Goal: Information Seeking & Learning: Find specific page/section

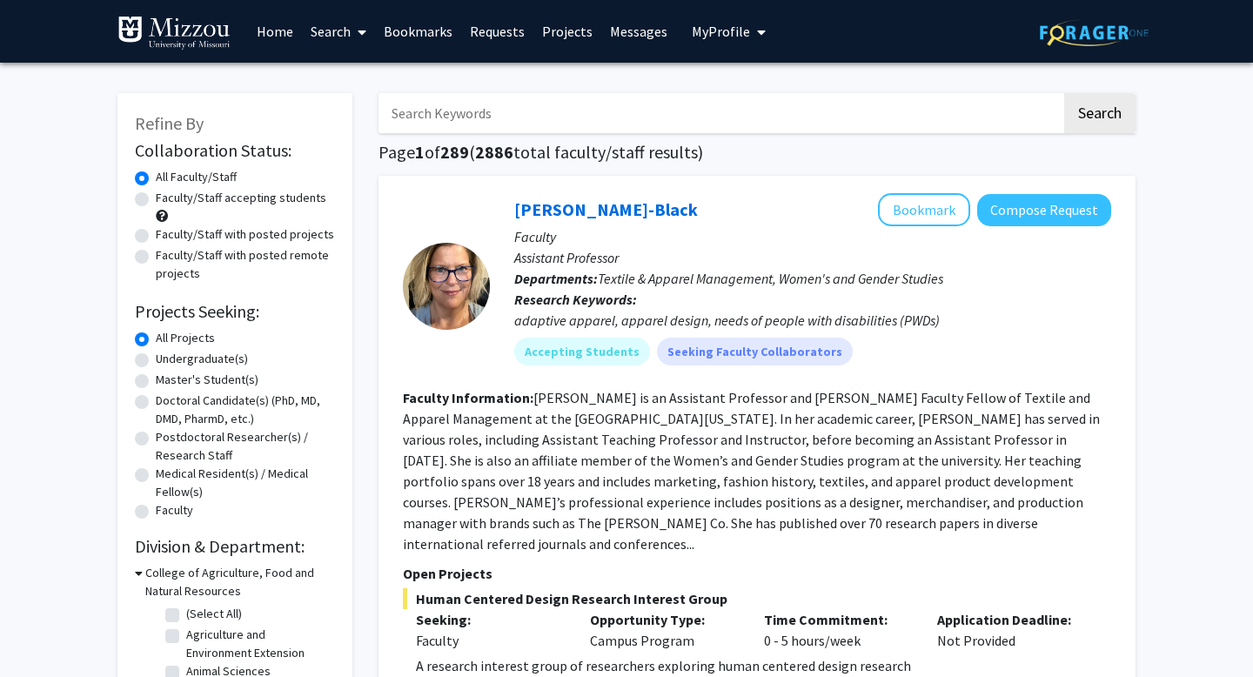
click at [649, 27] on link "Messages" at bounding box center [638, 31] width 75 height 61
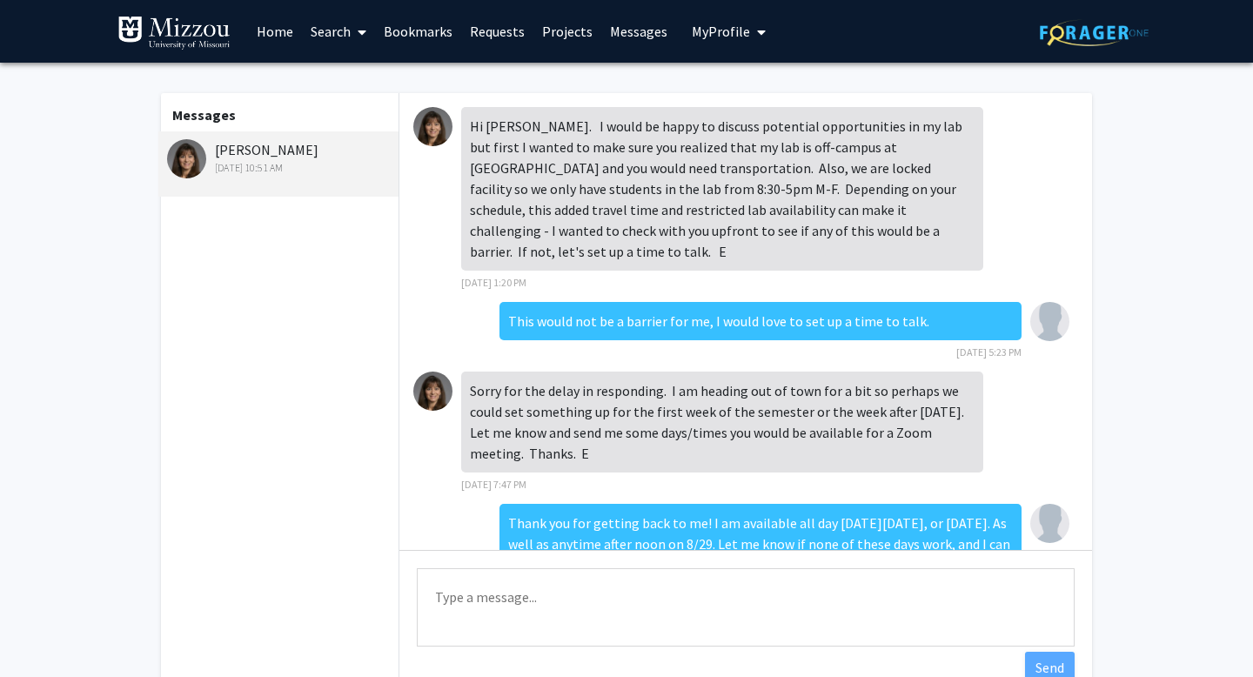
click at [440, 121] on img at bounding box center [432, 126] width 39 height 39
click at [569, 26] on link "Projects" at bounding box center [567, 31] width 68 height 61
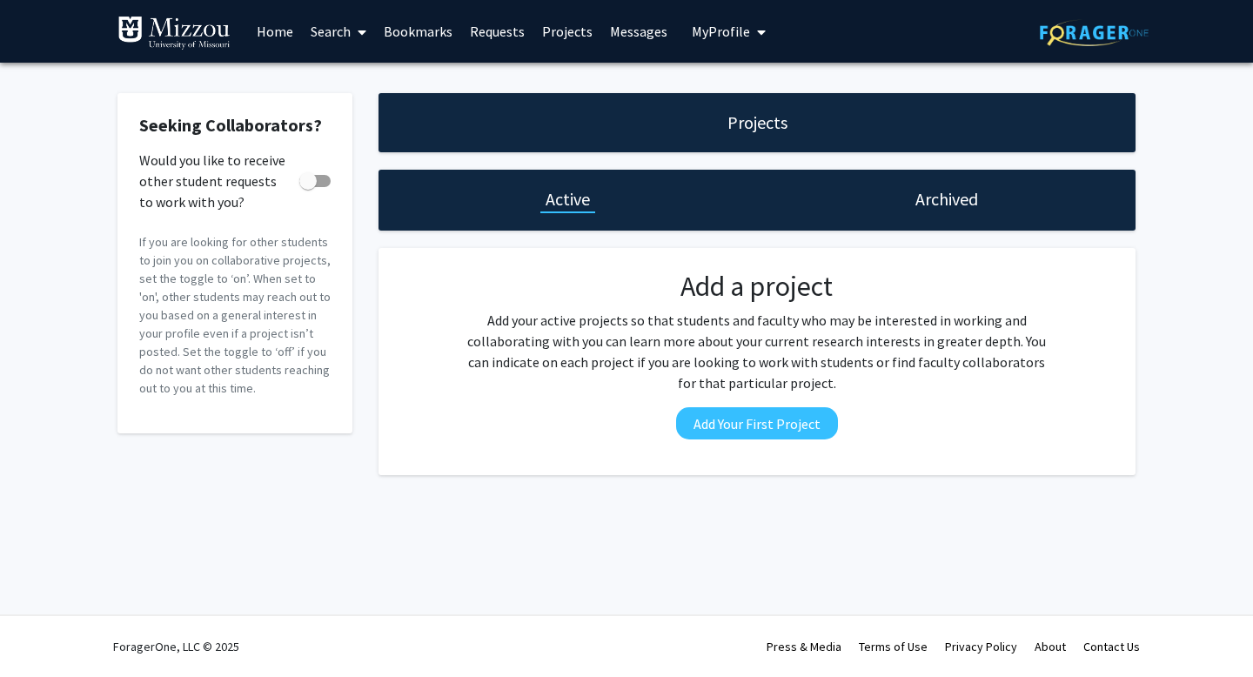
click at [899, 213] on div "Archived" at bounding box center [946, 200] width 379 height 61
click at [486, 46] on link "Requests" at bounding box center [497, 31] width 72 height 61
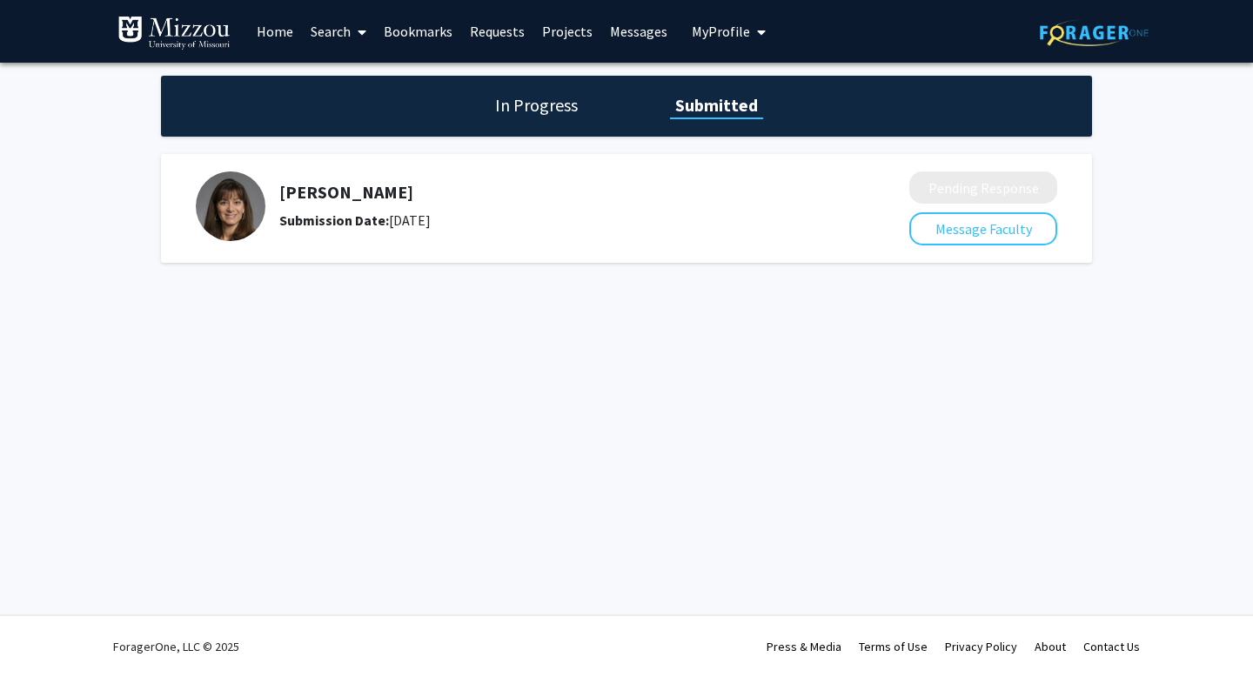
click at [255, 218] on img at bounding box center [231, 206] width 70 height 70
click at [516, 99] on h1 "In Progress" at bounding box center [536, 105] width 93 height 24
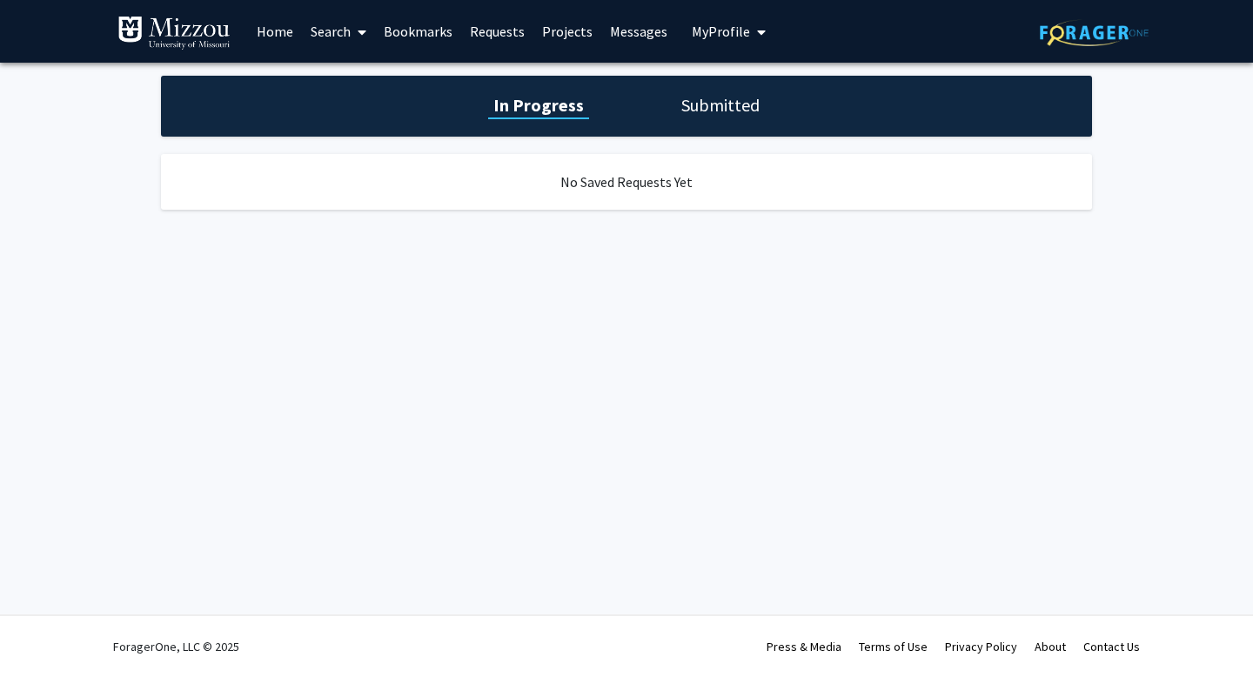
click at [641, 108] on div "In Progress Submitted" at bounding box center [626, 106] width 931 height 61
click at [278, 30] on link "Home" at bounding box center [275, 31] width 54 height 61
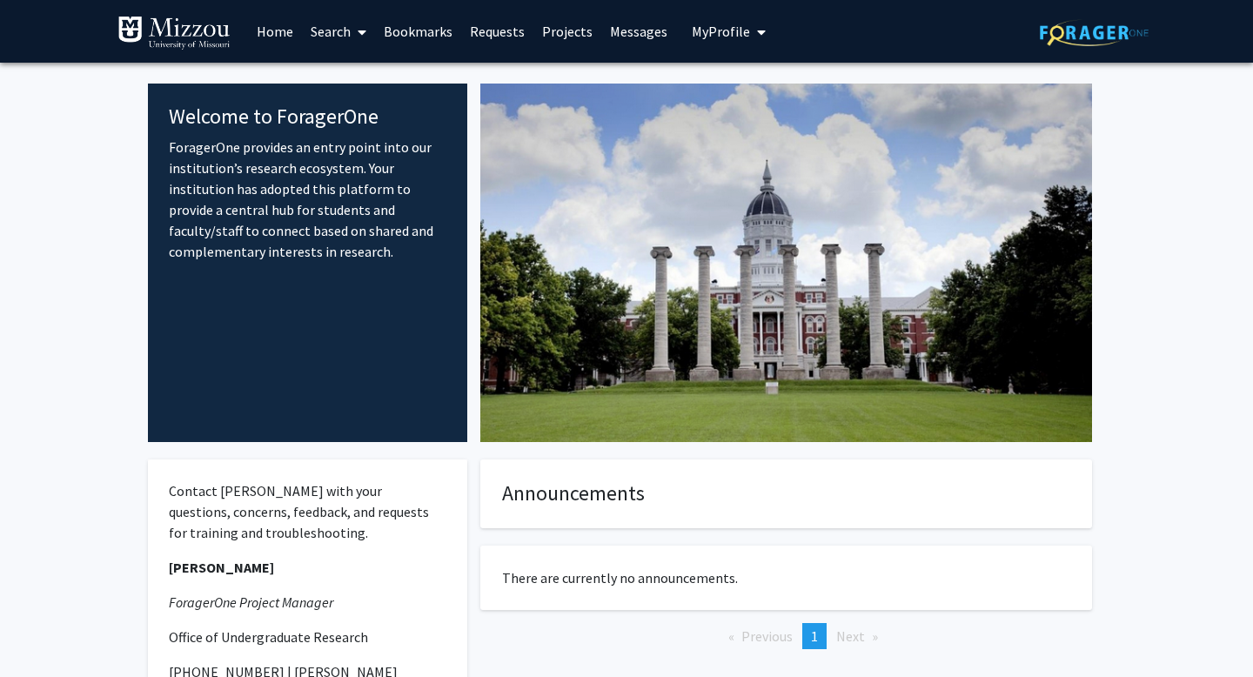
click at [358, 29] on span at bounding box center [359, 32] width 16 height 61
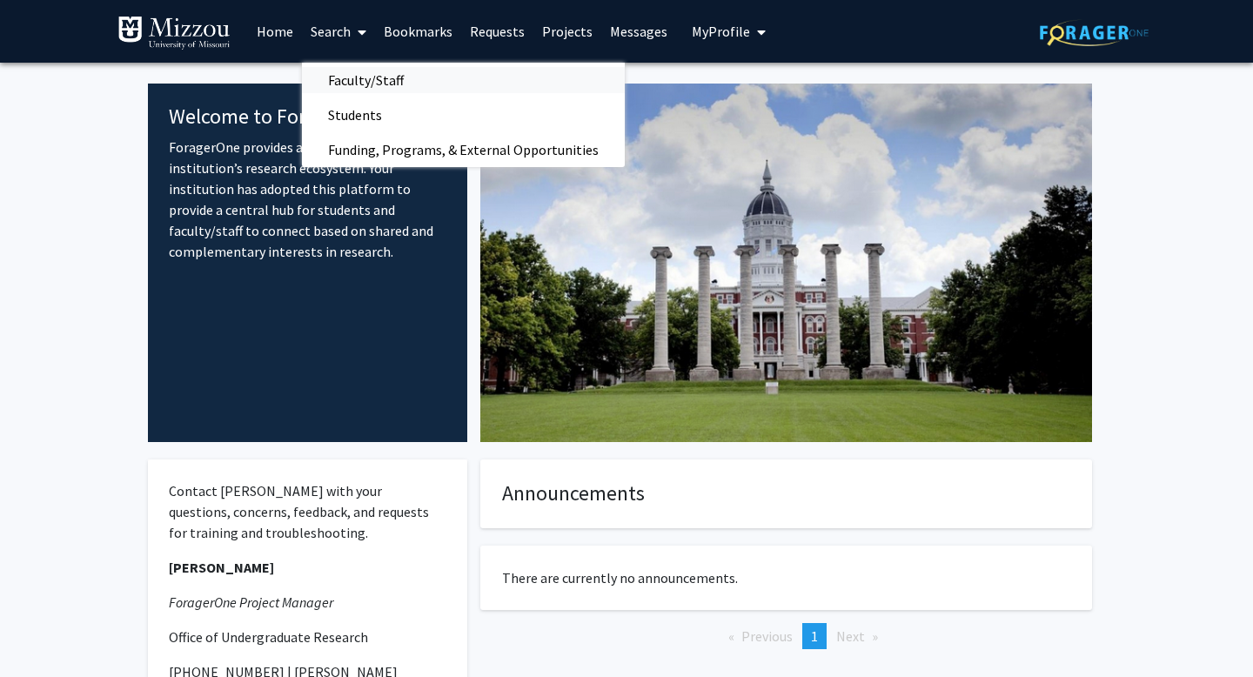
click at [363, 74] on span "Faculty/Staff" at bounding box center [366, 80] width 128 height 35
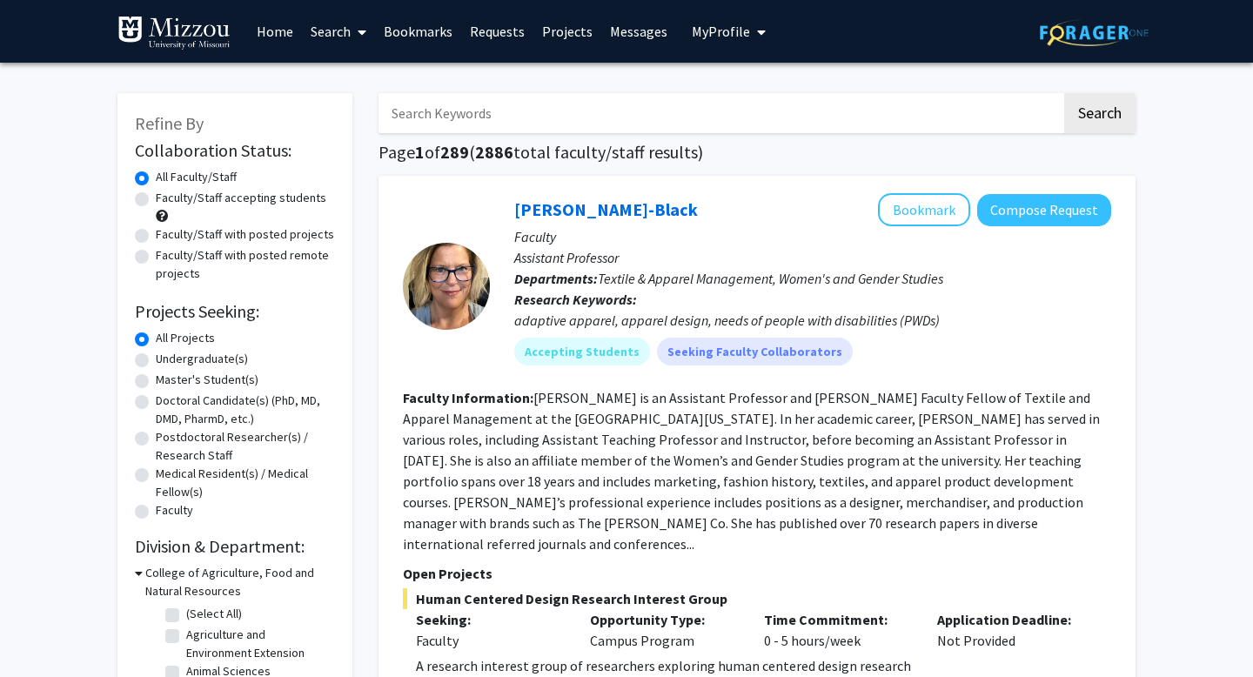
click at [688, 104] on input "Search Keywords" at bounding box center [720, 113] width 683 height 40
click at [459, 367] on div at bounding box center [446, 285] width 87 height 185
click at [464, 119] on input "Search Keywords" at bounding box center [720, 113] width 683 height 40
click at [922, 93] on button "Search" at bounding box center [1099, 113] width 71 height 40
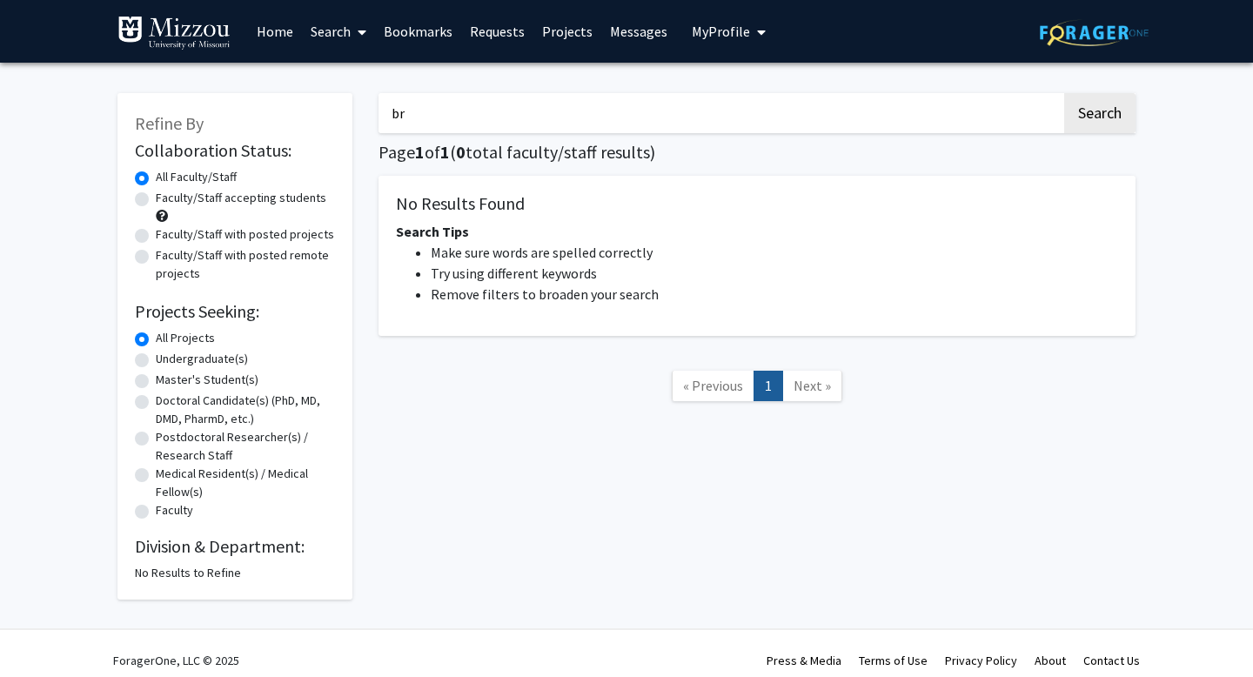
type input "b"
type input "[PERSON_NAME]"
click at [922, 93] on button "Search" at bounding box center [1099, 113] width 71 height 40
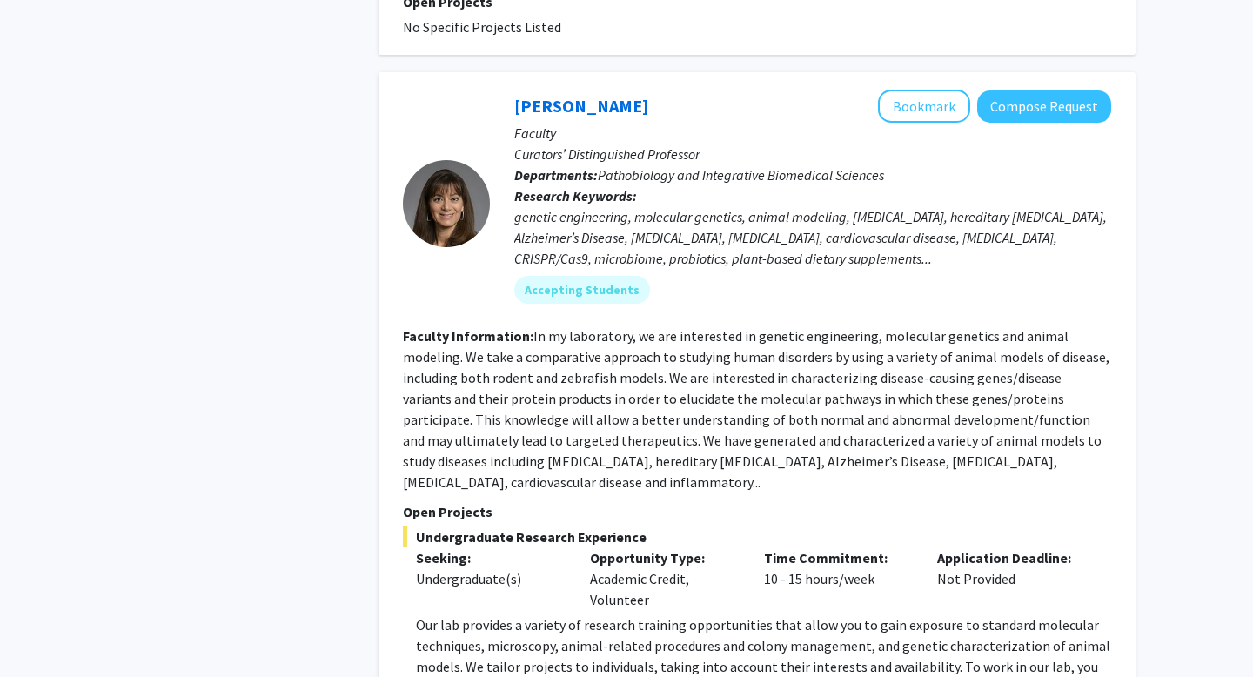
scroll to position [1438, 0]
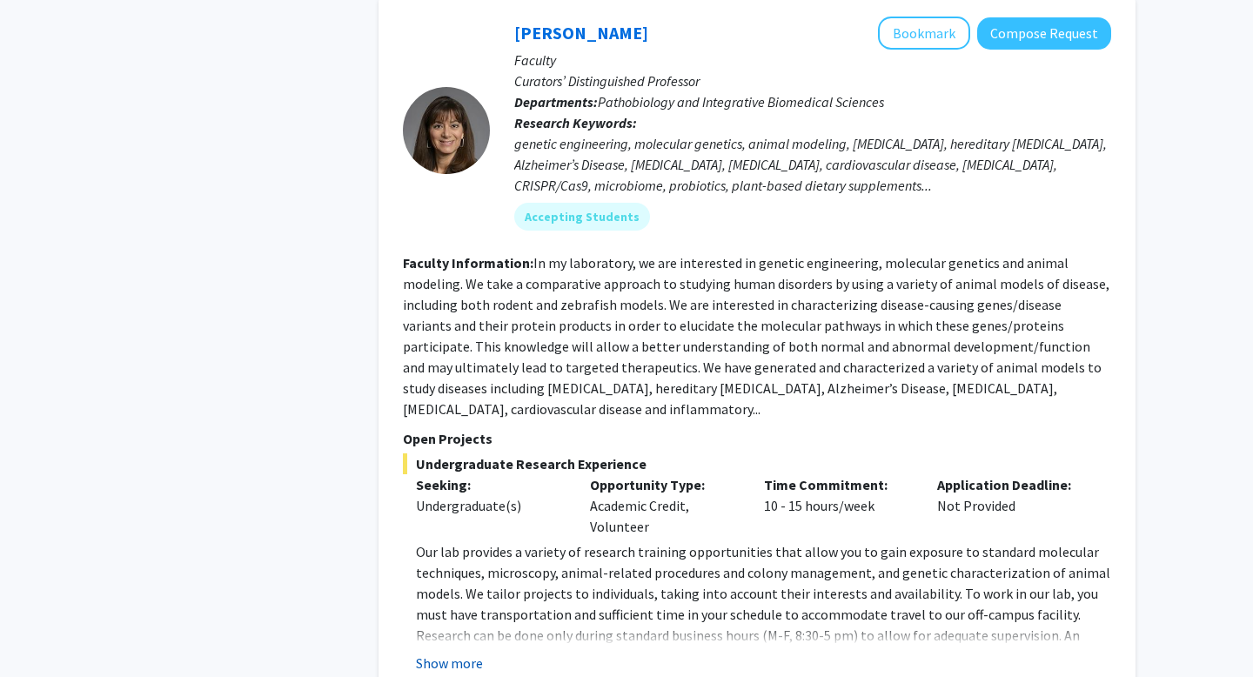
click at [460, 653] on button "Show more" at bounding box center [449, 663] width 67 height 21
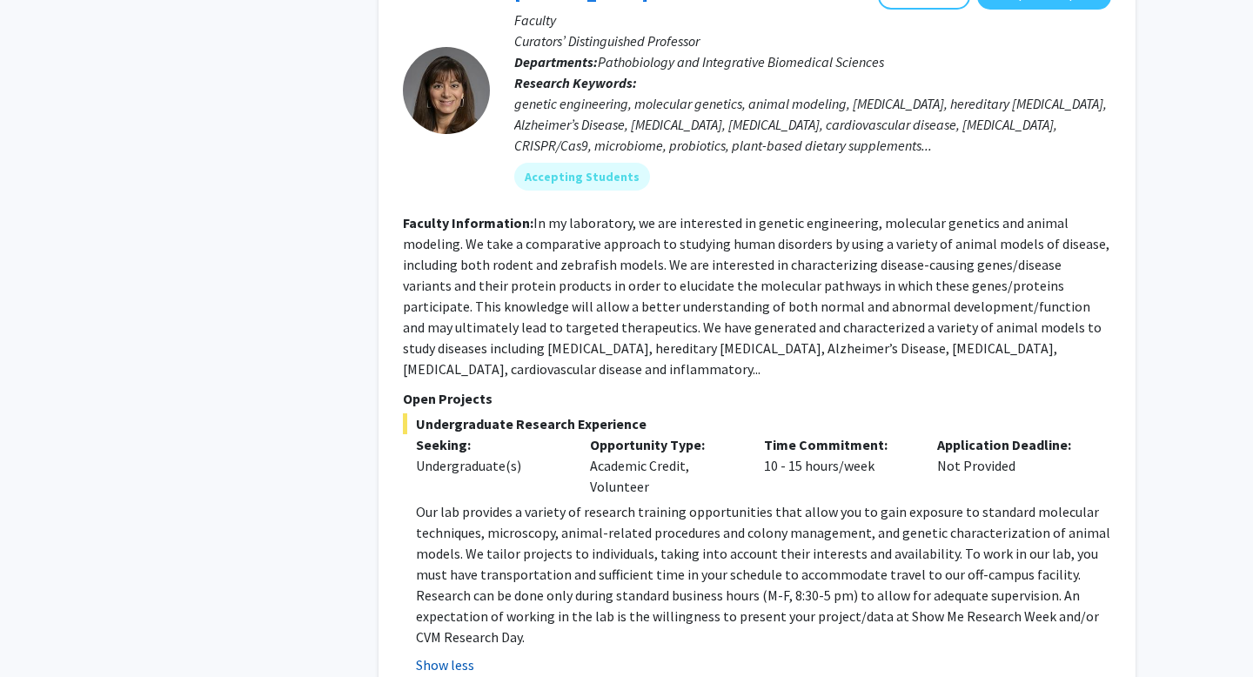
scroll to position [1486, 0]
